Goal: Check status: Check status

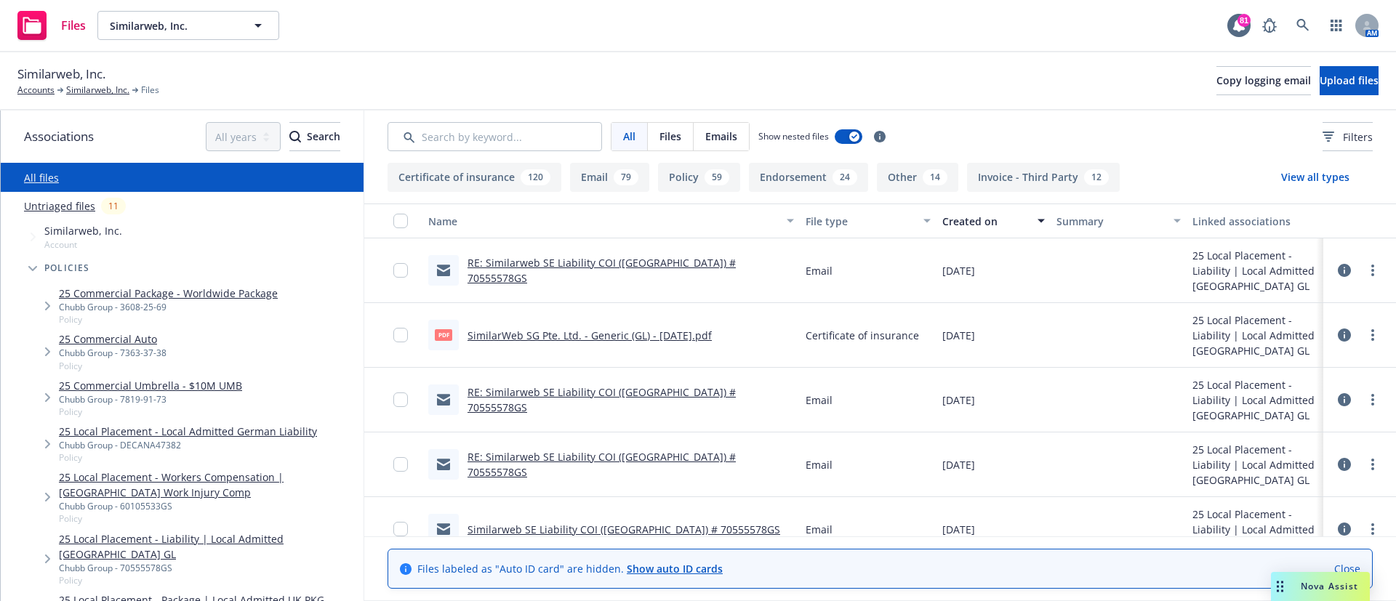
click at [924, 73] on div "Similarweb, Inc. Accounts Similarweb, Inc. Files Copy logging email Upload files" at bounding box center [697, 81] width 1361 height 32
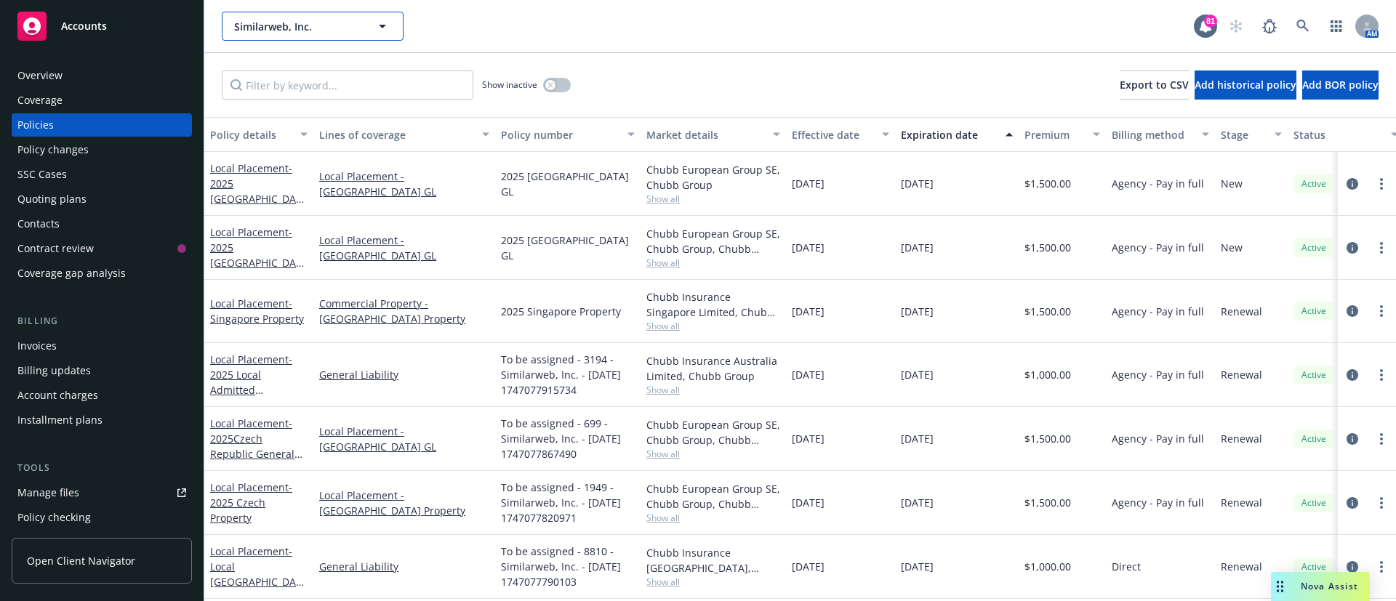
click at [334, 27] on span "Similarweb, Inc." at bounding box center [297, 26] width 126 height 15
click at [372, 38] on button "Similarweb, Inc." at bounding box center [313, 26] width 182 height 29
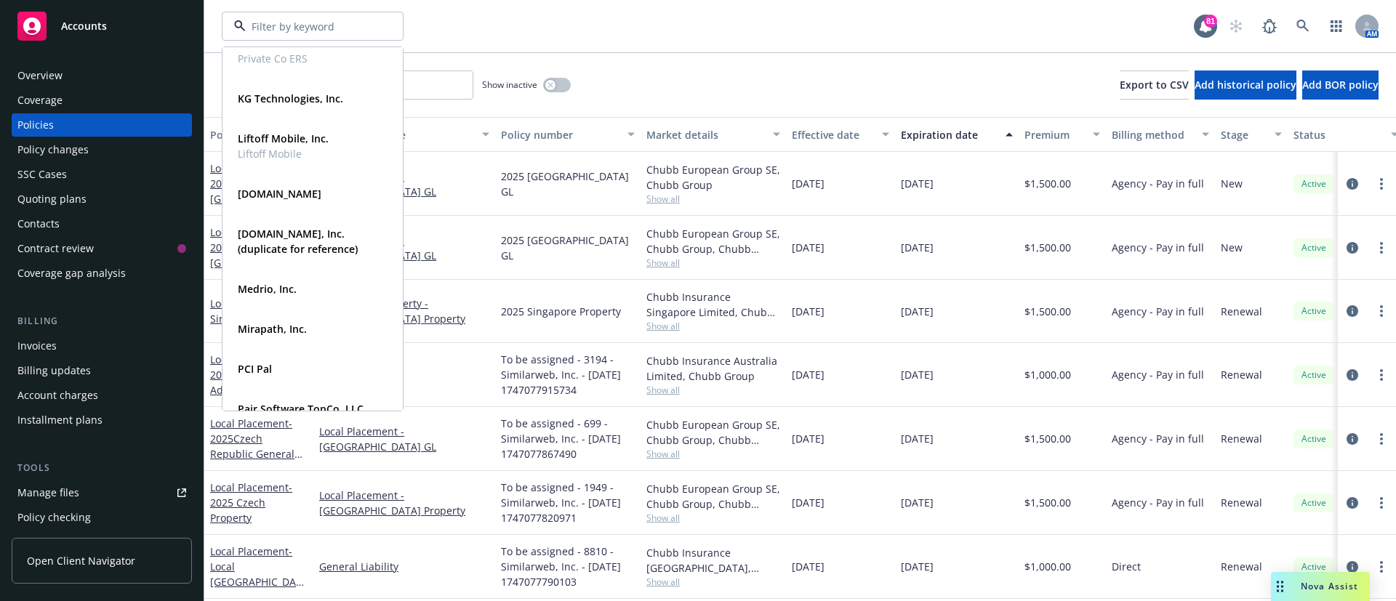
scroll to position [698, 0]
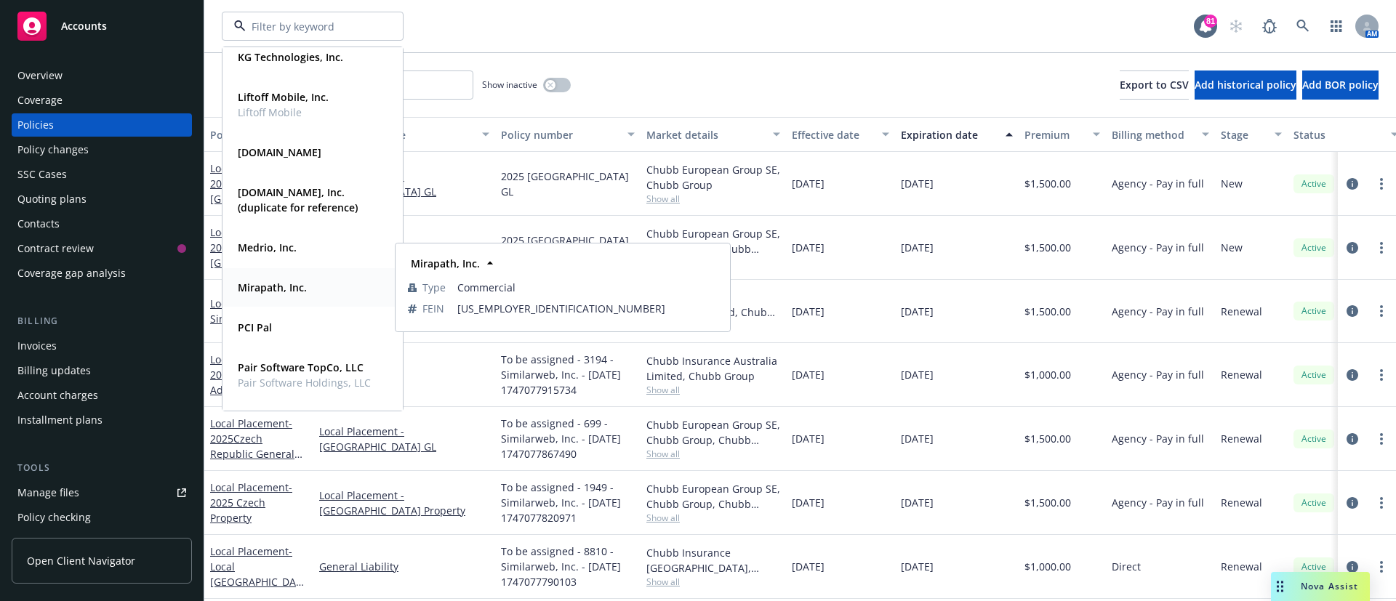
click at [282, 287] on strong "Mirapath, Inc." at bounding box center [272, 288] width 69 height 14
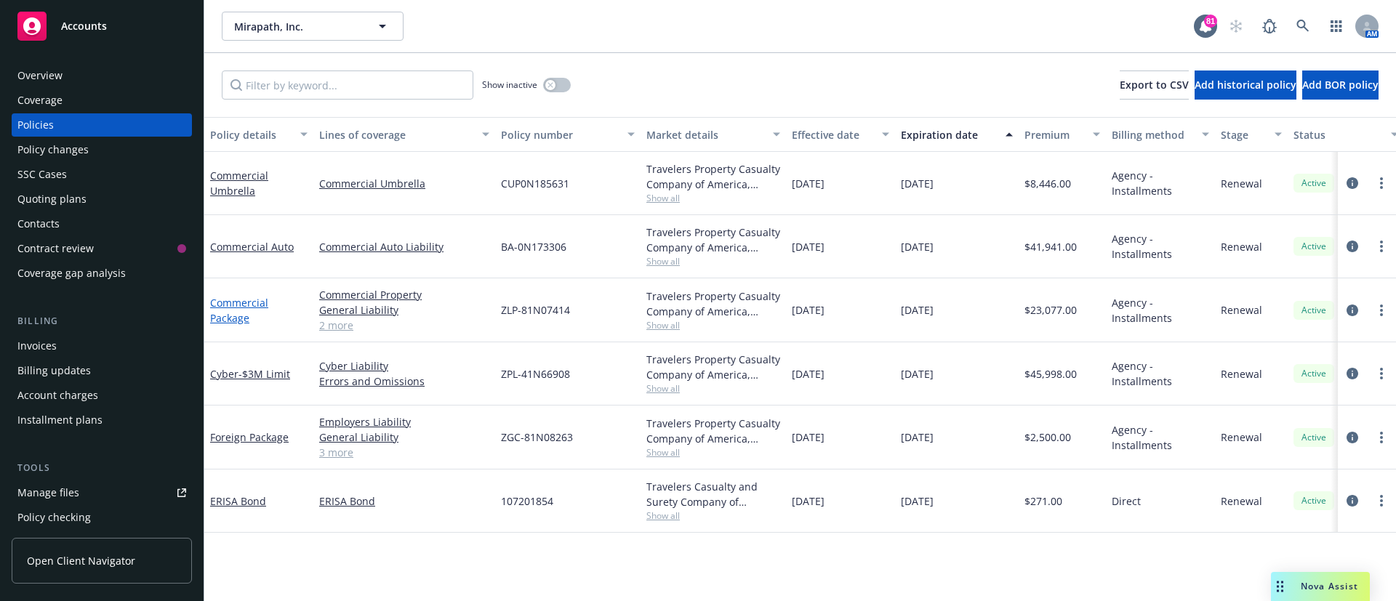
click at [225, 311] on link "Commercial Package" at bounding box center [239, 310] width 58 height 29
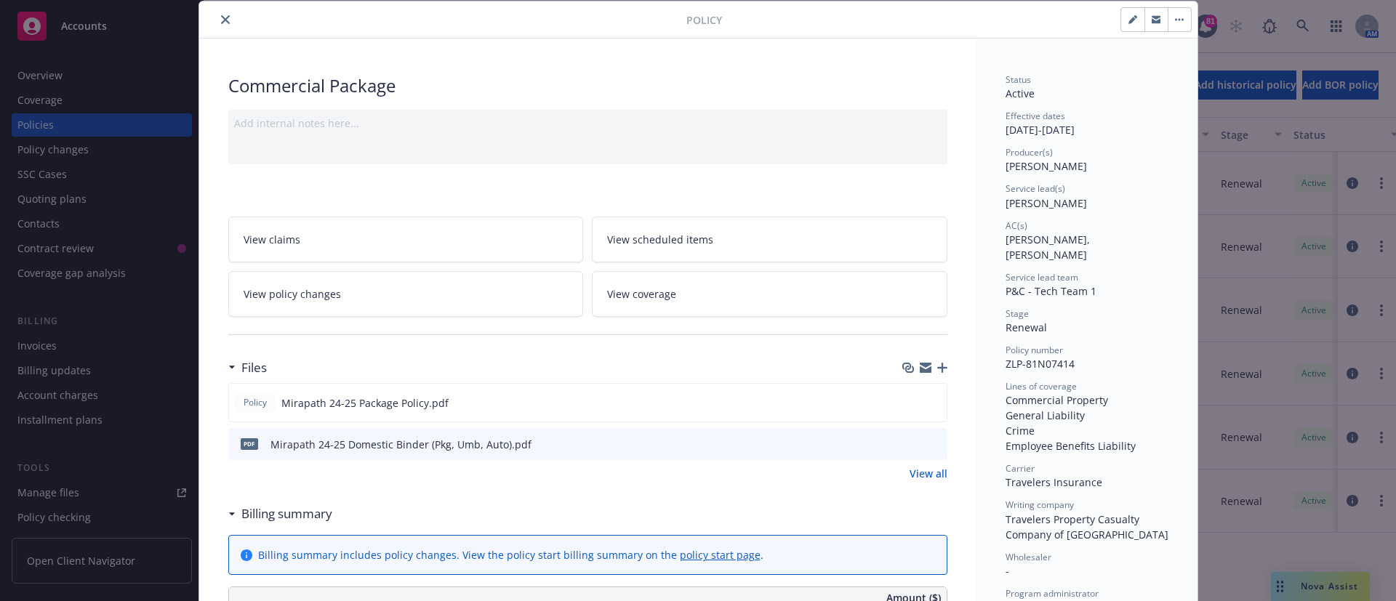
scroll to position [49, 0]
click at [926, 396] on icon "preview file" at bounding box center [932, 398] width 13 height 10
